Goal: Information Seeking & Learning: Understand process/instructions

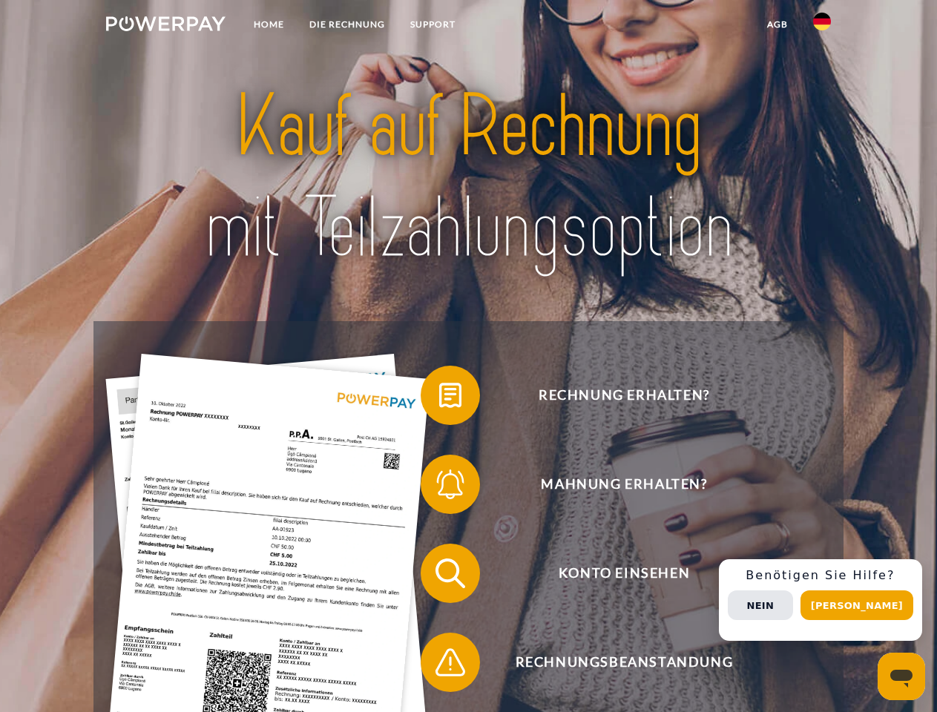
click at [165, 26] on img at bounding box center [165, 23] width 119 height 15
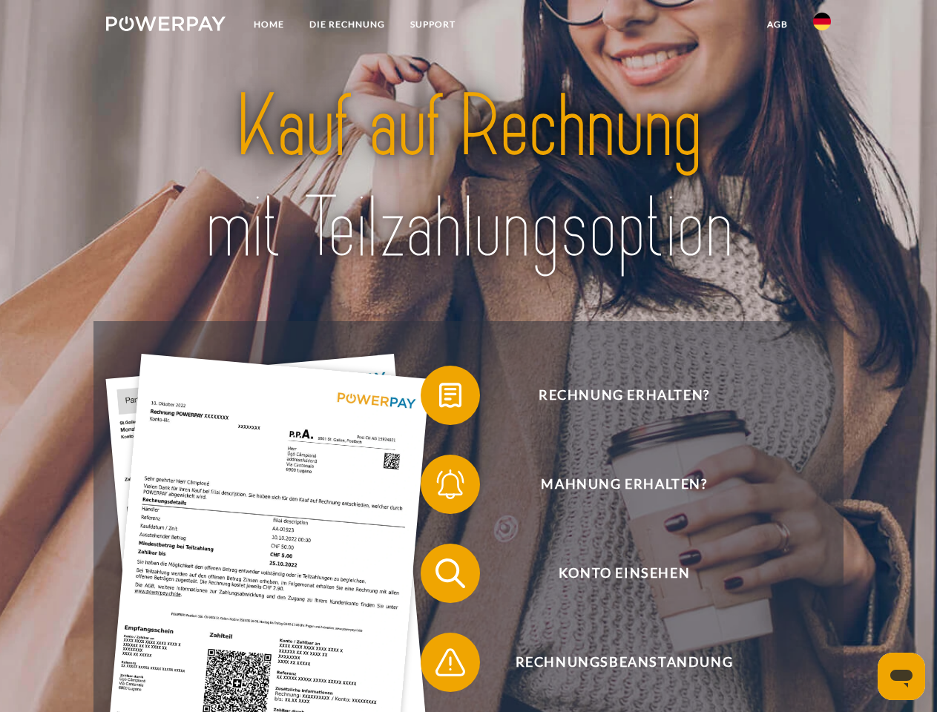
click at [822, 26] on img at bounding box center [822, 22] width 18 height 18
click at [776, 24] on link "agb" at bounding box center [777, 24] width 46 height 27
click at [439, 398] on span at bounding box center [428, 395] width 74 height 74
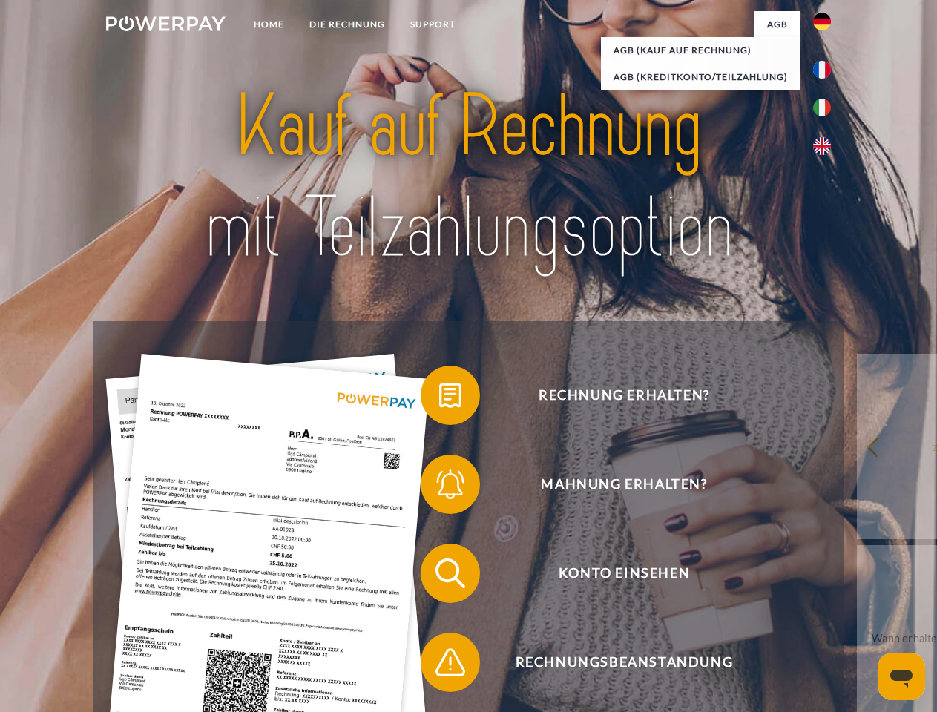
click at [439, 487] on span at bounding box center [428, 484] width 74 height 74
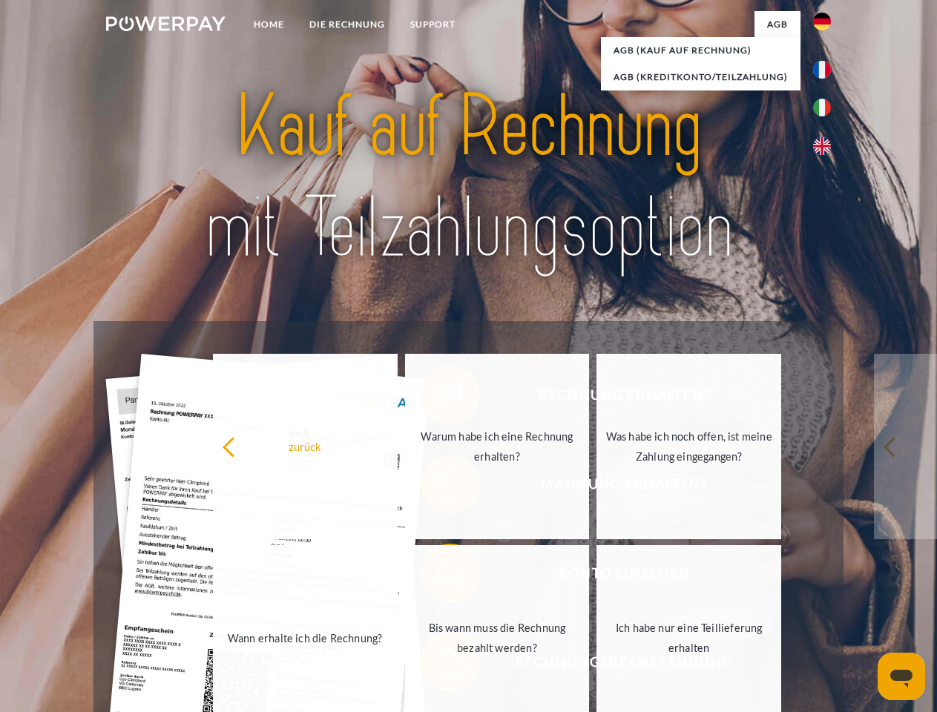
click at [439, 576] on link "Bis wann muss die Rechnung bezahlt werden?" at bounding box center [497, 637] width 185 height 185
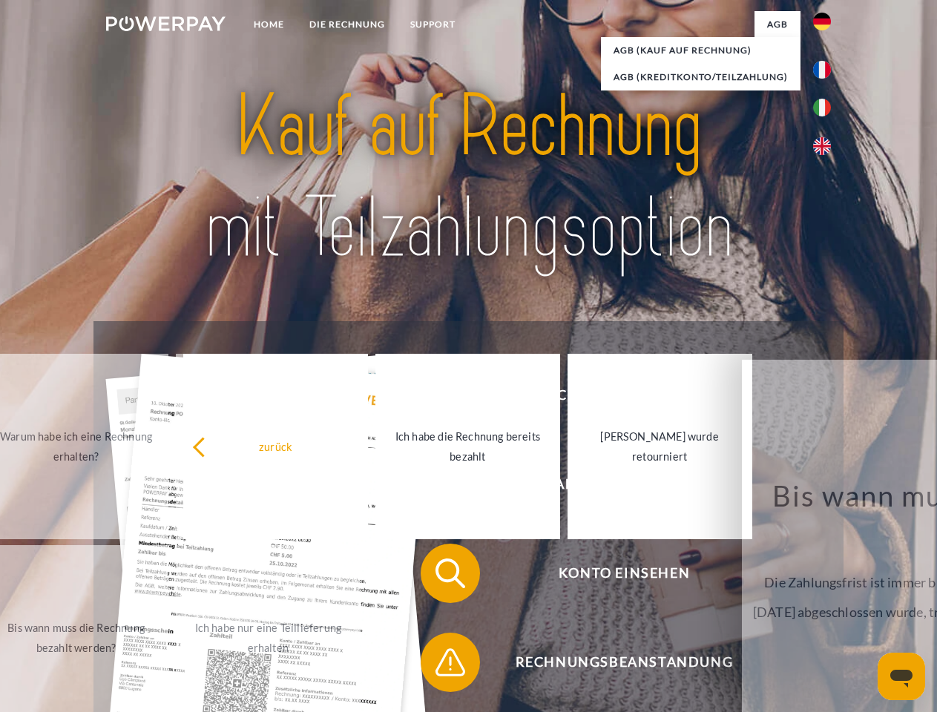
click at [439, 665] on span at bounding box center [428, 662] width 74 height 74
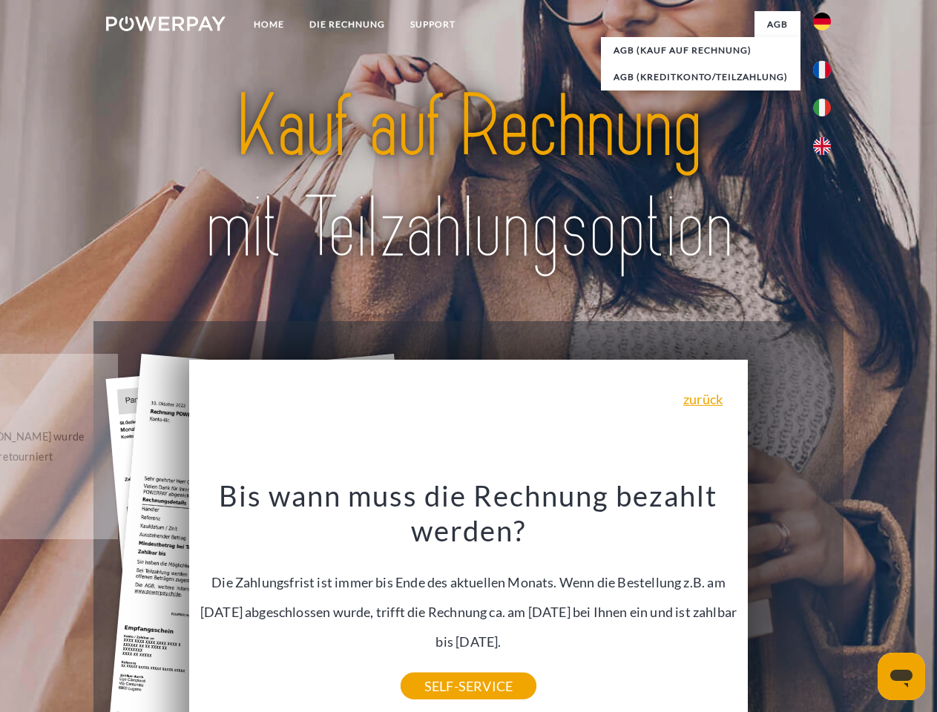
click at [825, 600] on div "Rechnung erhalten? Mahnung erhalten? Konto einsehen" at bounding box center [467, 617] width 749 height 593
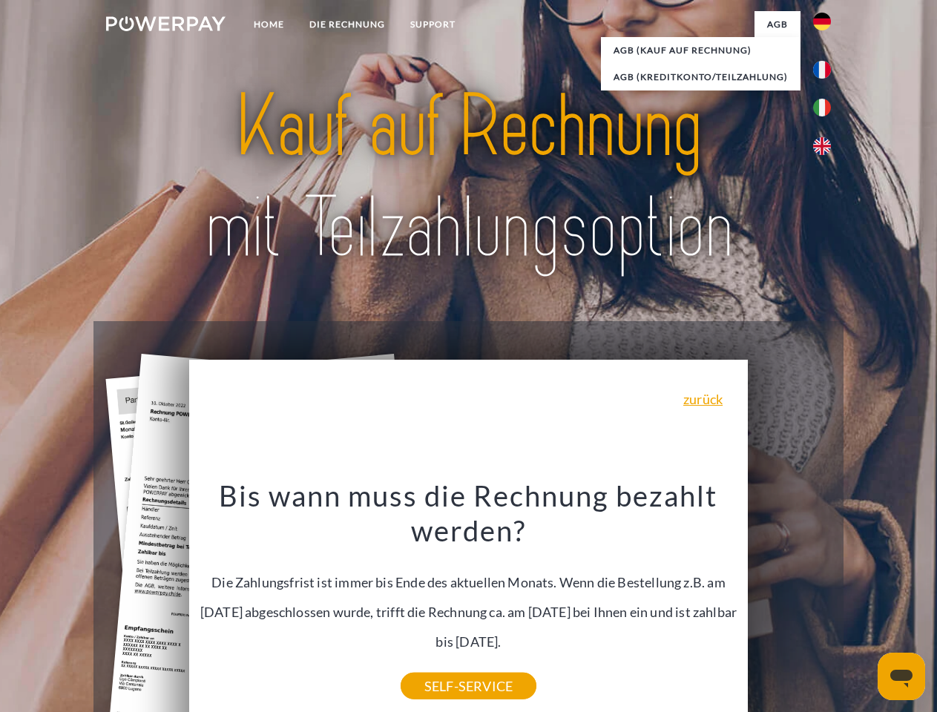
click at [789, 603] on span "Konto einsehen" at bounding box center [623, 573] width 363 height 59
click at [862, 605] on header "Home DIE RECHNUNG SUPPORT" at bounding box center [468, 512] width 937 height 1024
